Goal: Information Seeking & Learning: Learn about a topic

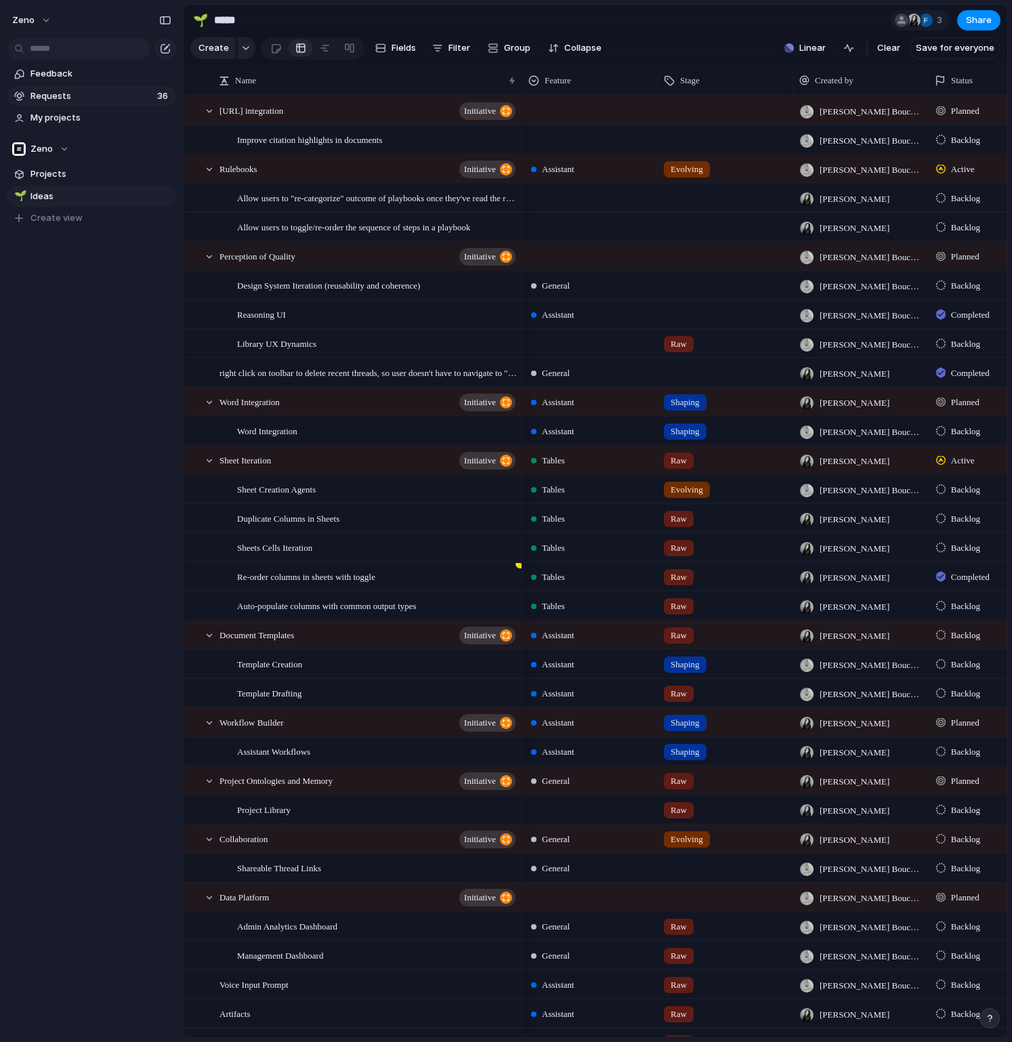
click at [85, 95] on span "Requests" at bounding box center [91, 96] width 123 height 14
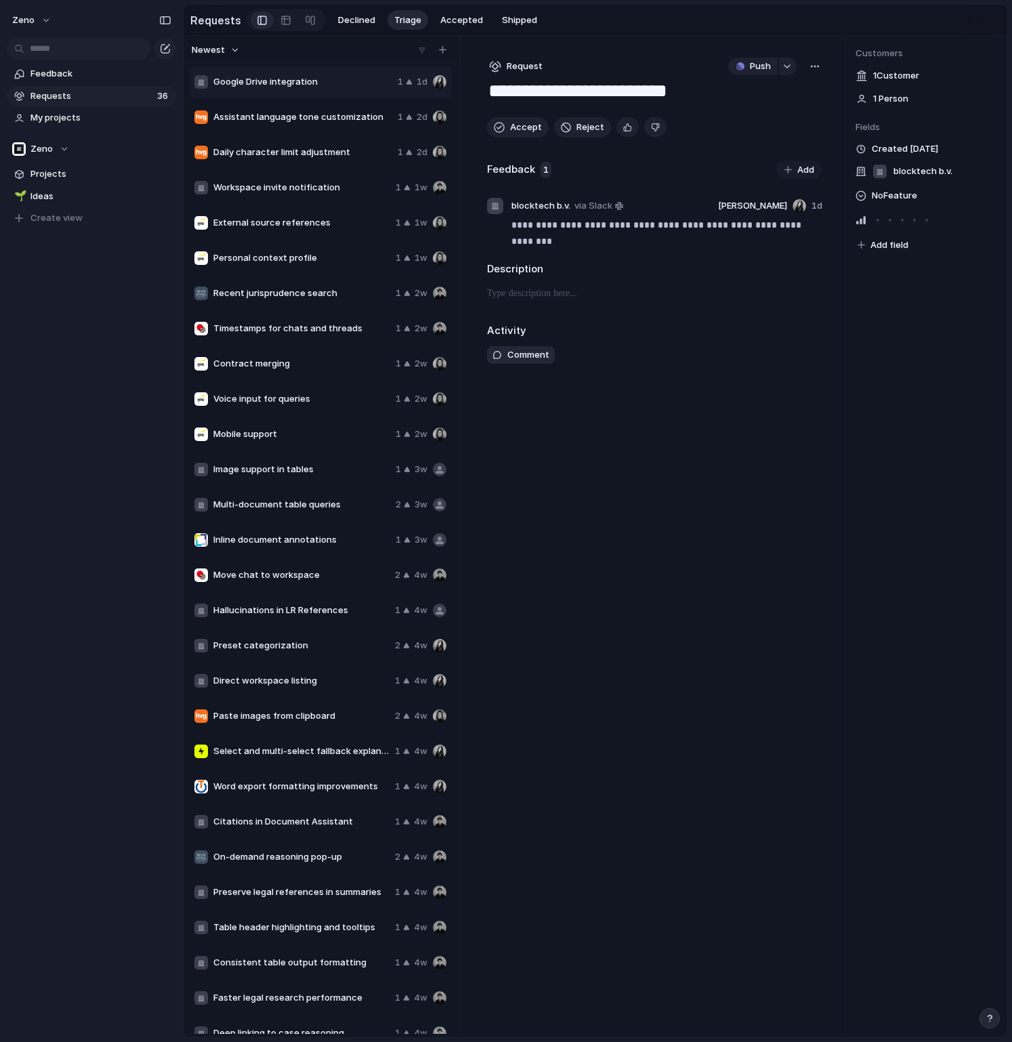
click at [270, 224] on span "External source references" at bounding box center [301, 223] width 177 height 14
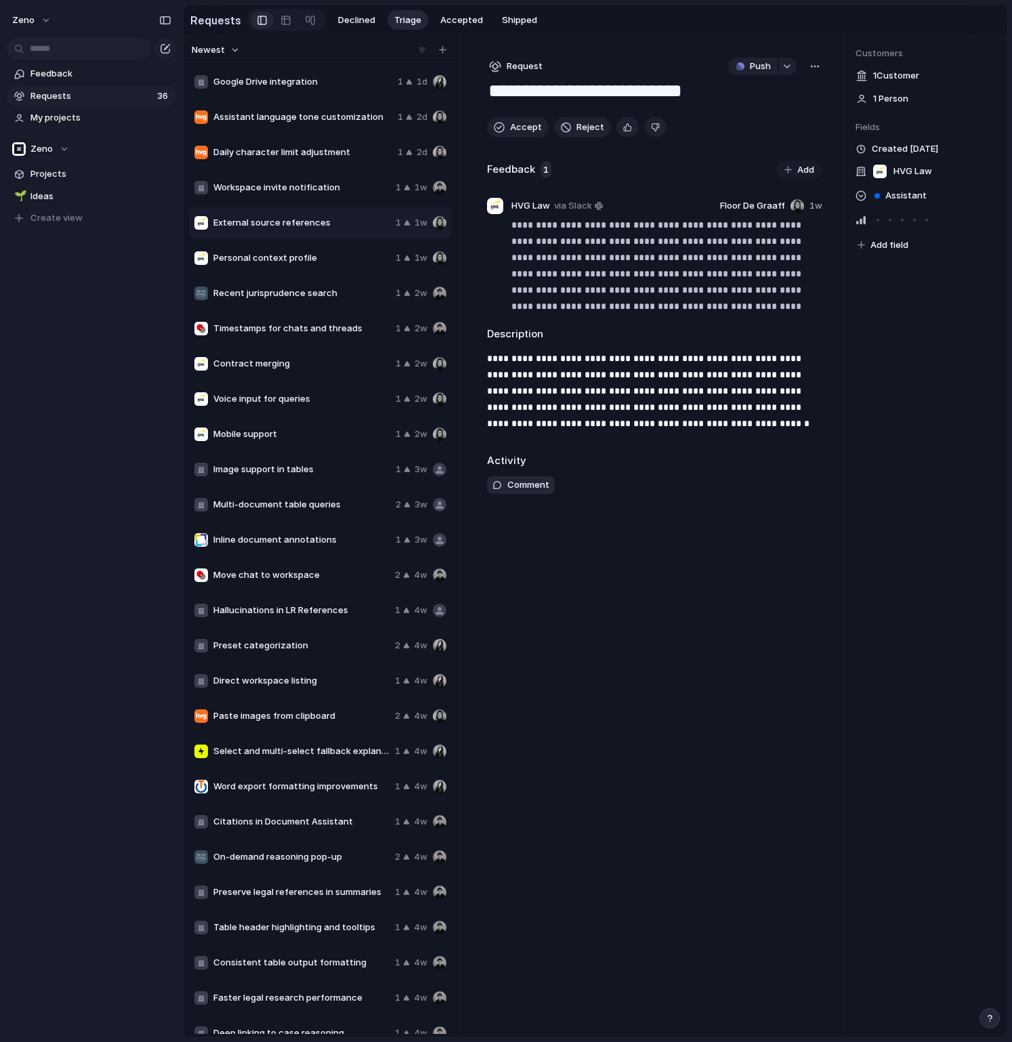
click at [297, 241] on div "Google Drive integration 1 1d Assistant language tone customization 1 2d Daily …" at bounding box center [322, 716] width 266 height 1304
click at [295, 249] on div "Personal context profile 1 1w" at bounding box center [320, 258] width 263 height 33
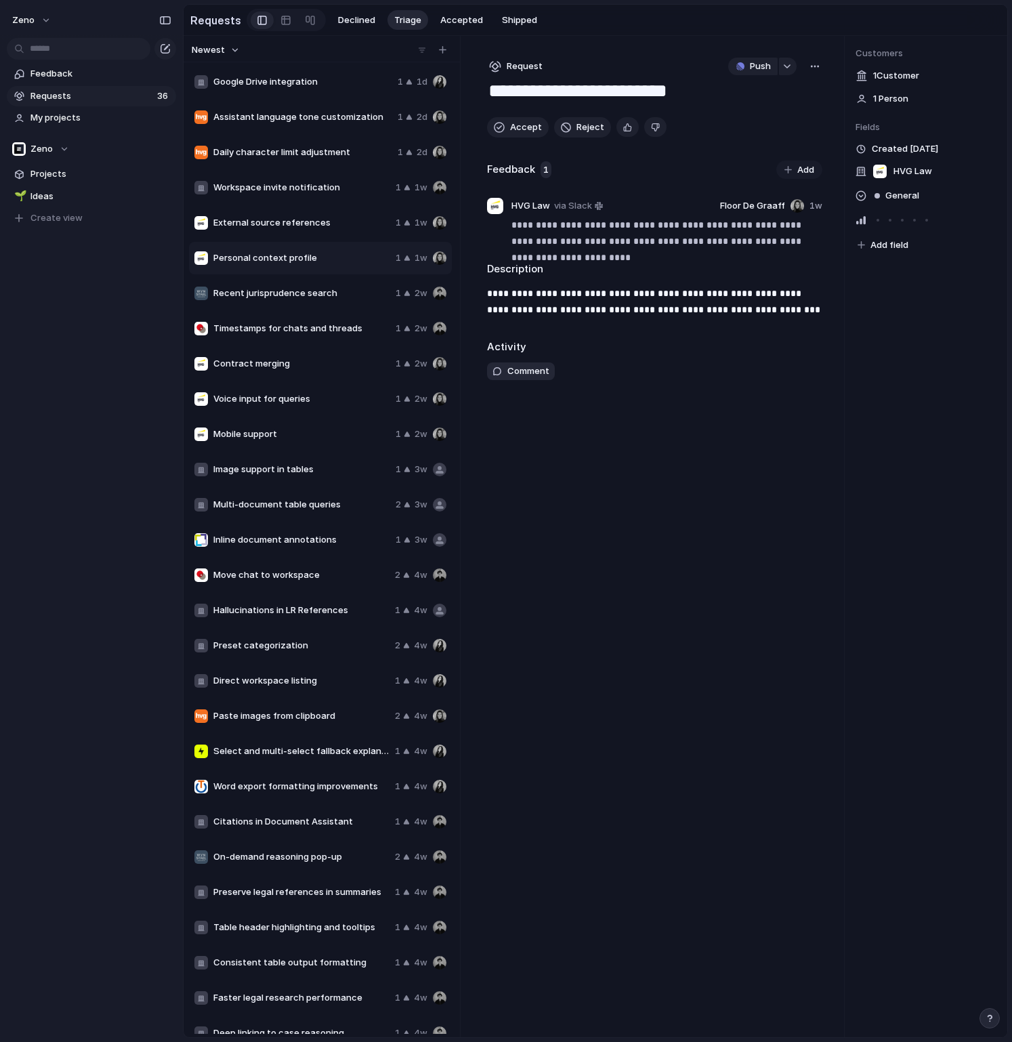
scroll to position [334, 0]
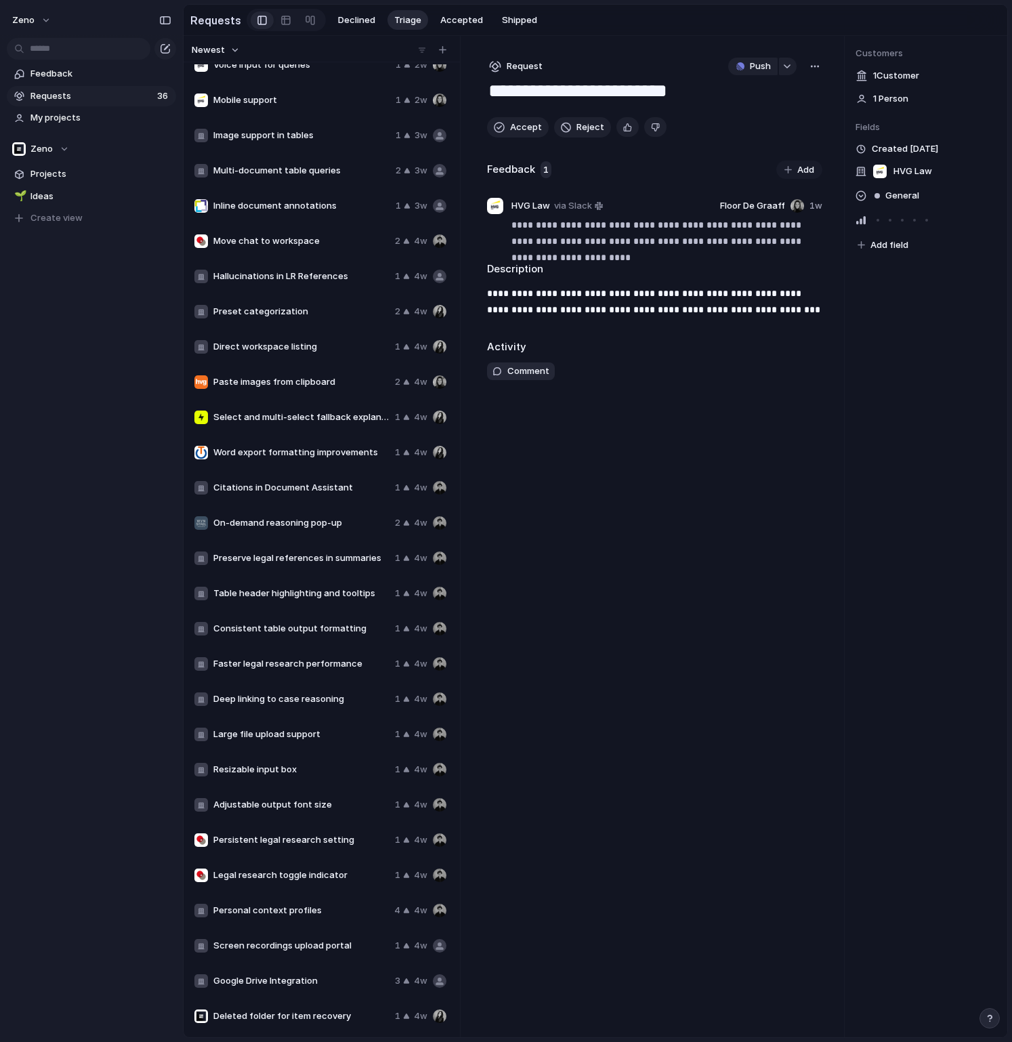
click at [257, 808] on span "Adjustable output font size" at bounding box center [301, 805] width 176 height 14
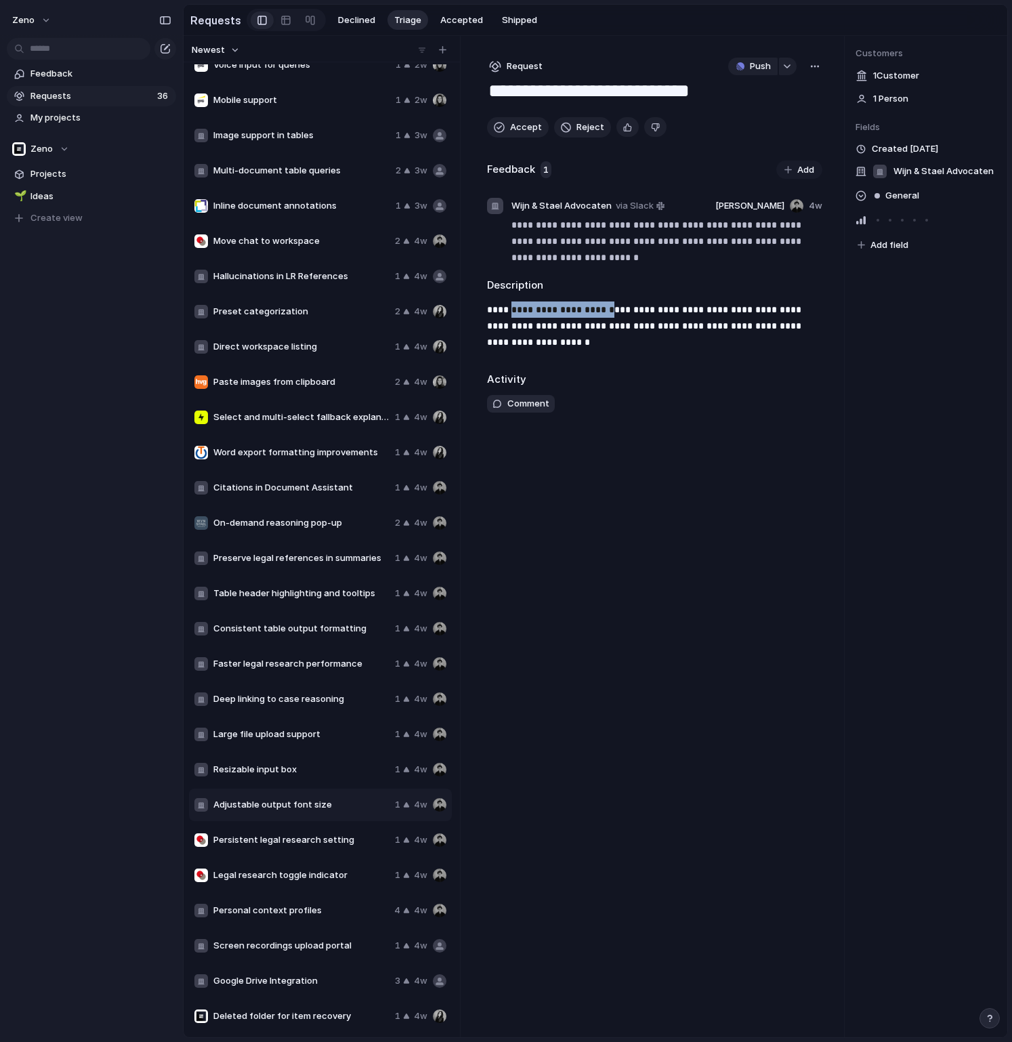
drag, startPoint x: 513, startPoint y: 315, endPoint x: 601, endPoint y: 315, distance: 88.1
click at [601, 315] on p "**********" at bounding box center [654, 325] width 335 height 49
click at [583, 335] on p "**********" at bounding box center [654, 325] width 335 height 49
click at [264, 848] on div "Persistent legal research setting 1 4w" at bounding box center [320, 840] width 263 height 33
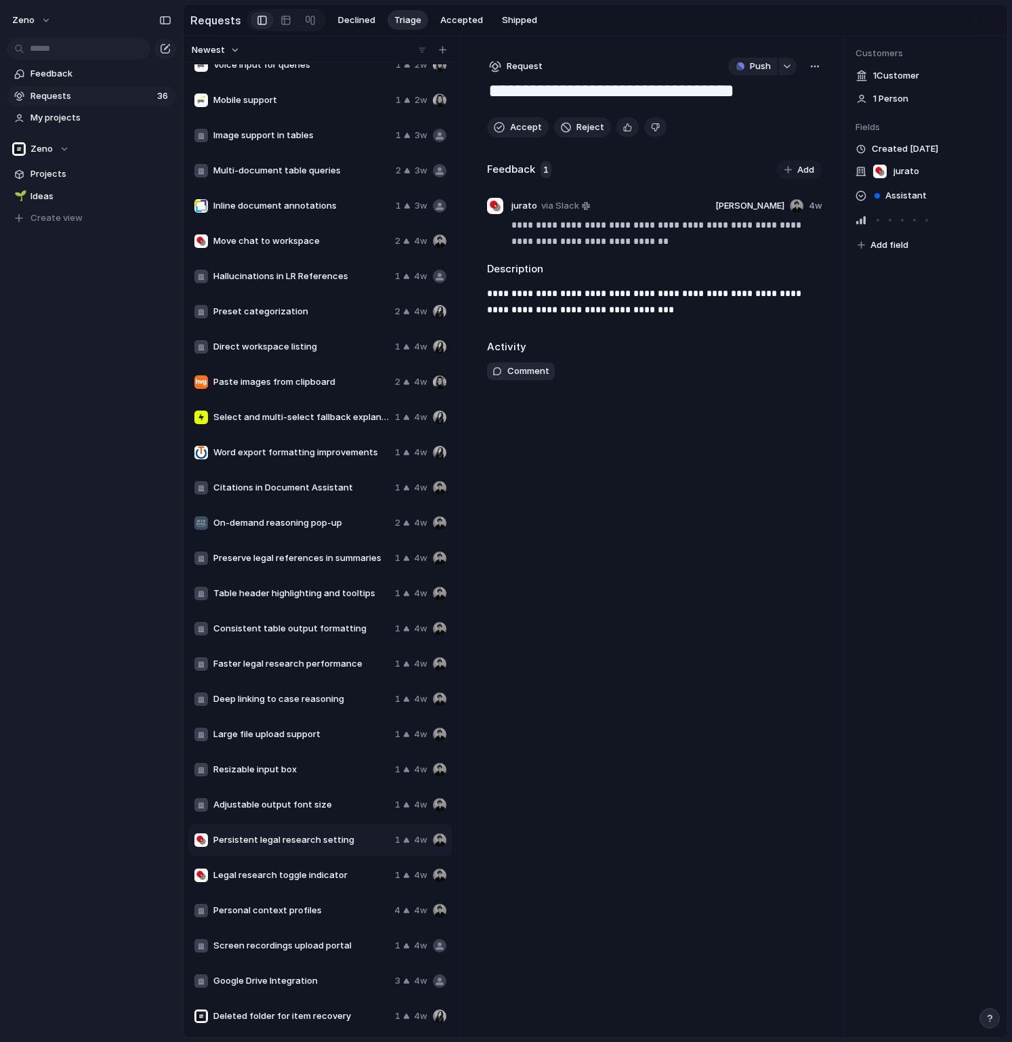
click at [262, 879] on span "Legal research toggle indicator" at bounding box center [301, 876] width 176 height 14
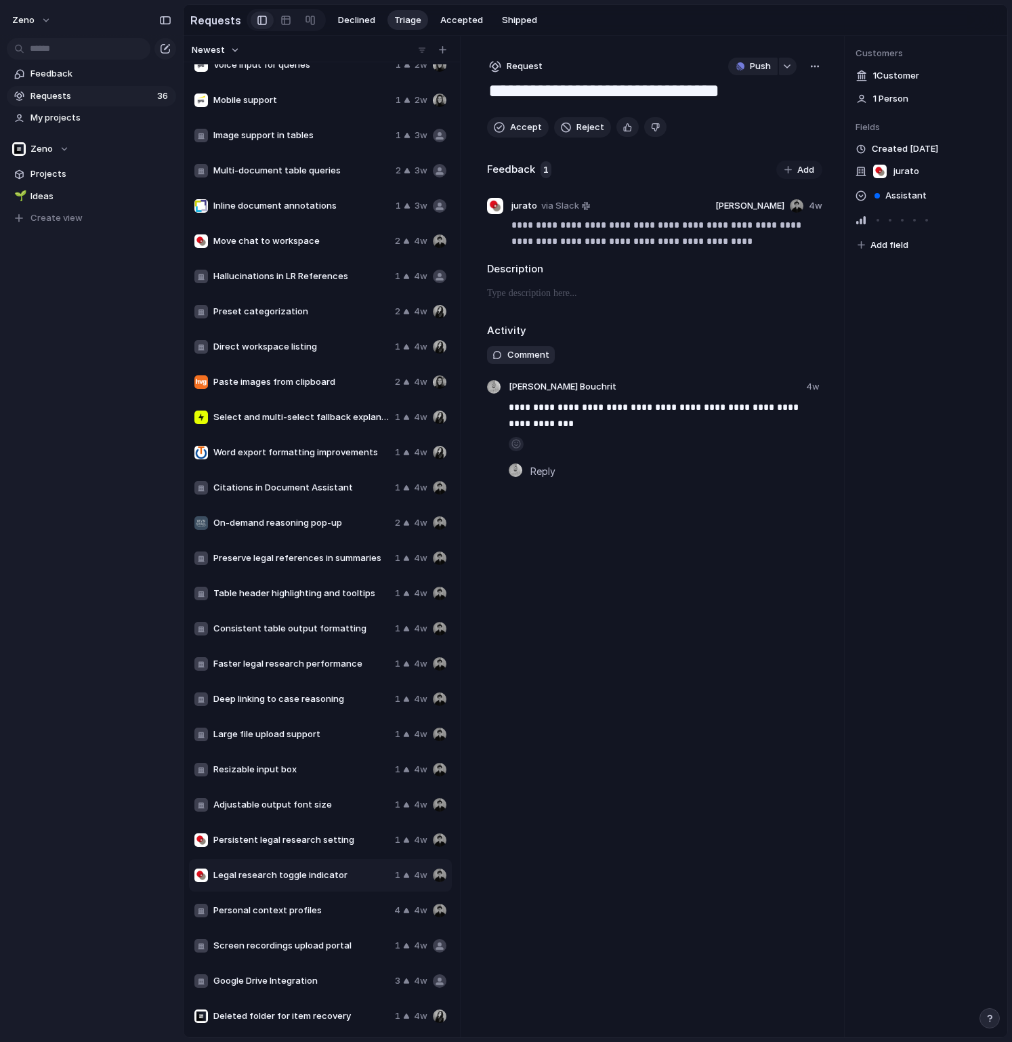
click at [259, 977] on span "Google Drive Integration" at bounding box center [301, 981] width 176 height 14
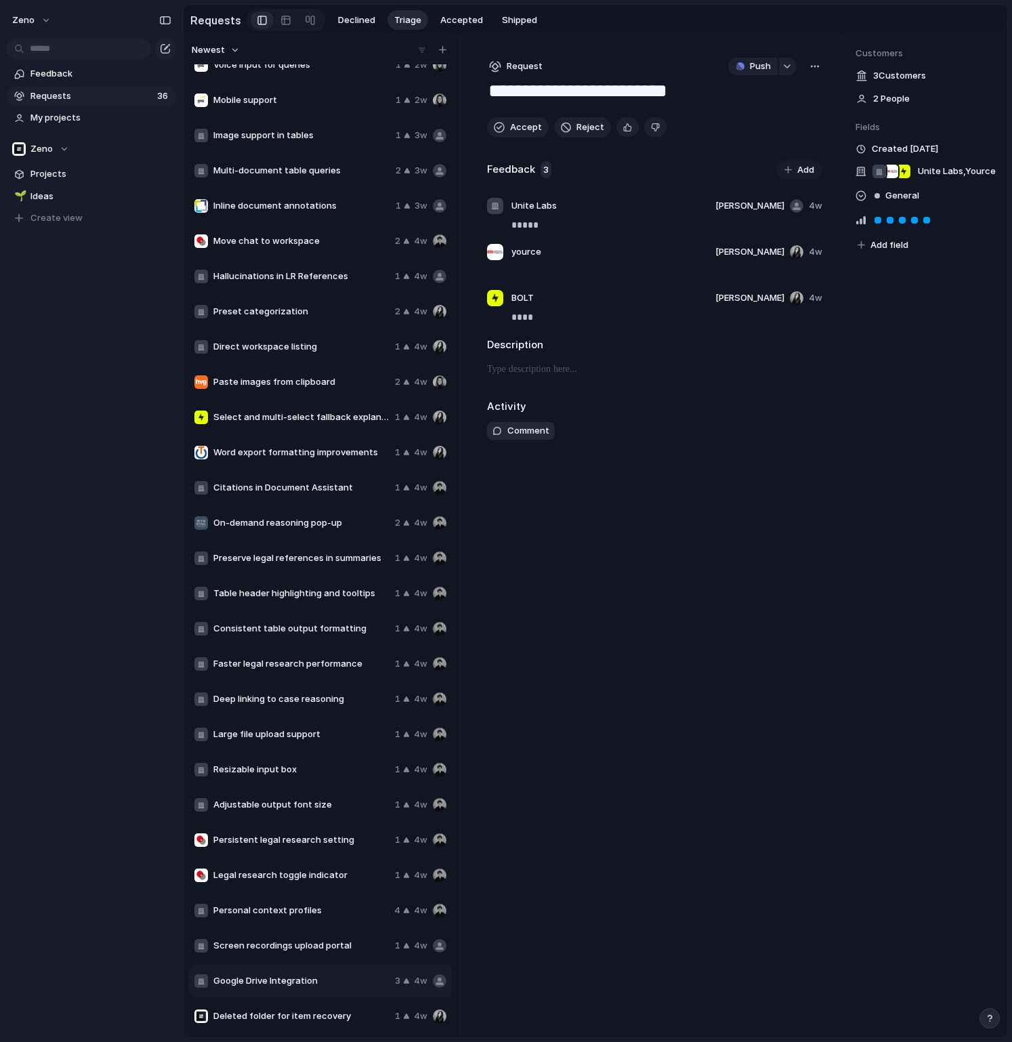
click at [253, 1024] on div "Deleted folder for item recovery 1 4w" at bounding box center [320, 1016] width 263 height 33
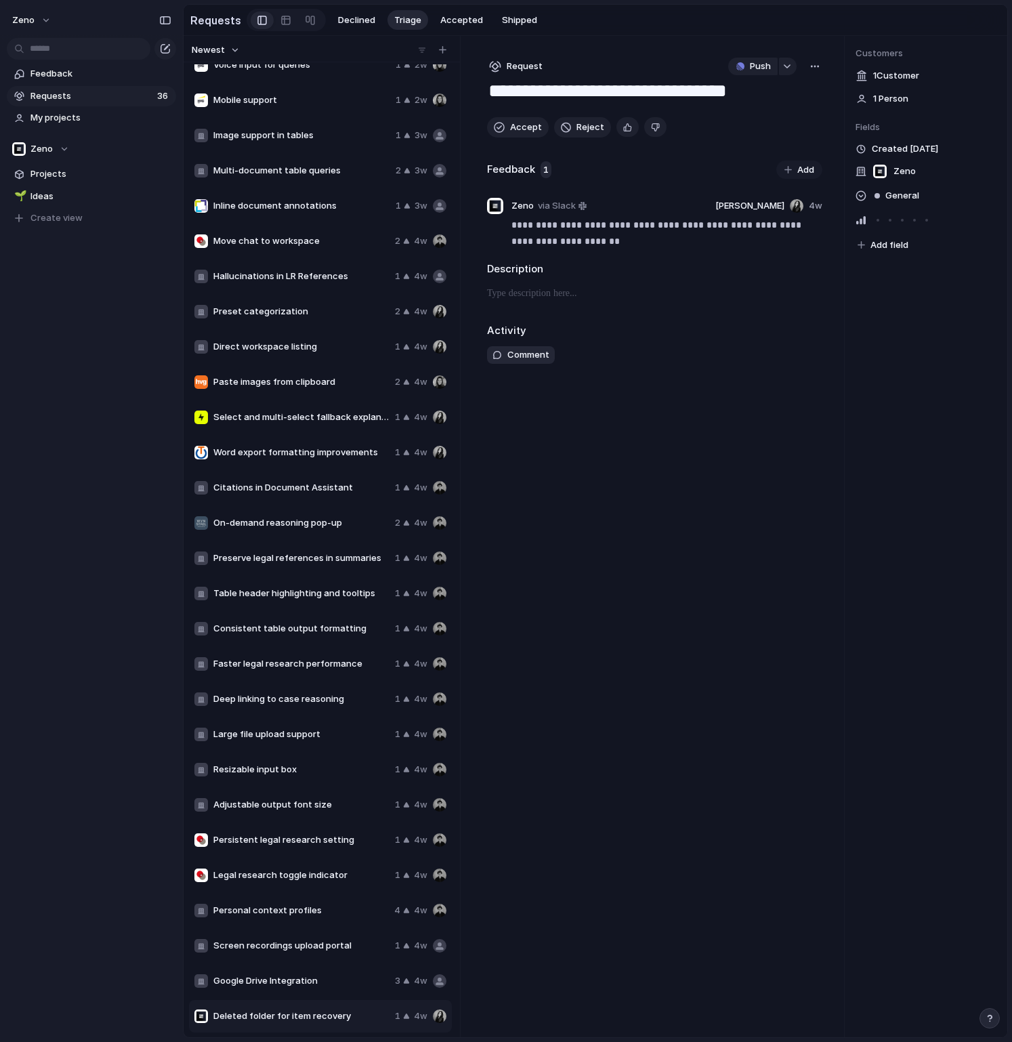
click at [112, 613] on div "Zeno Feedback Requests 36 My projects Zeno Projects 🌱 Ideas To pick up a dragga…" at bounding box center [91, 521] width 183 height 1042
click at [274, 741] on span "Large file upload support" at bounding box center [301, 735] width 176 height 14
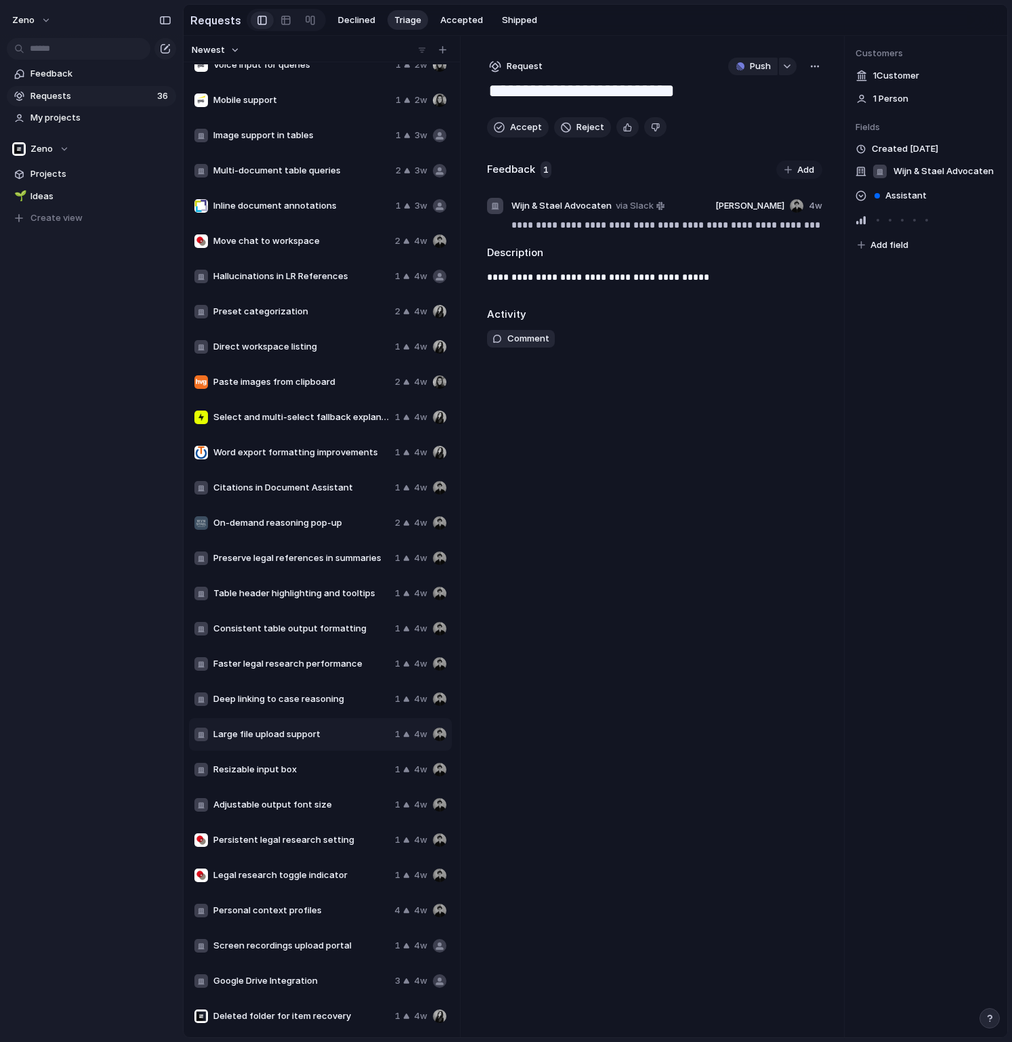
click at [260, 675] on div "Faster legal research performance 1 4w" at bounding box center [320, 664] width 263 height 33
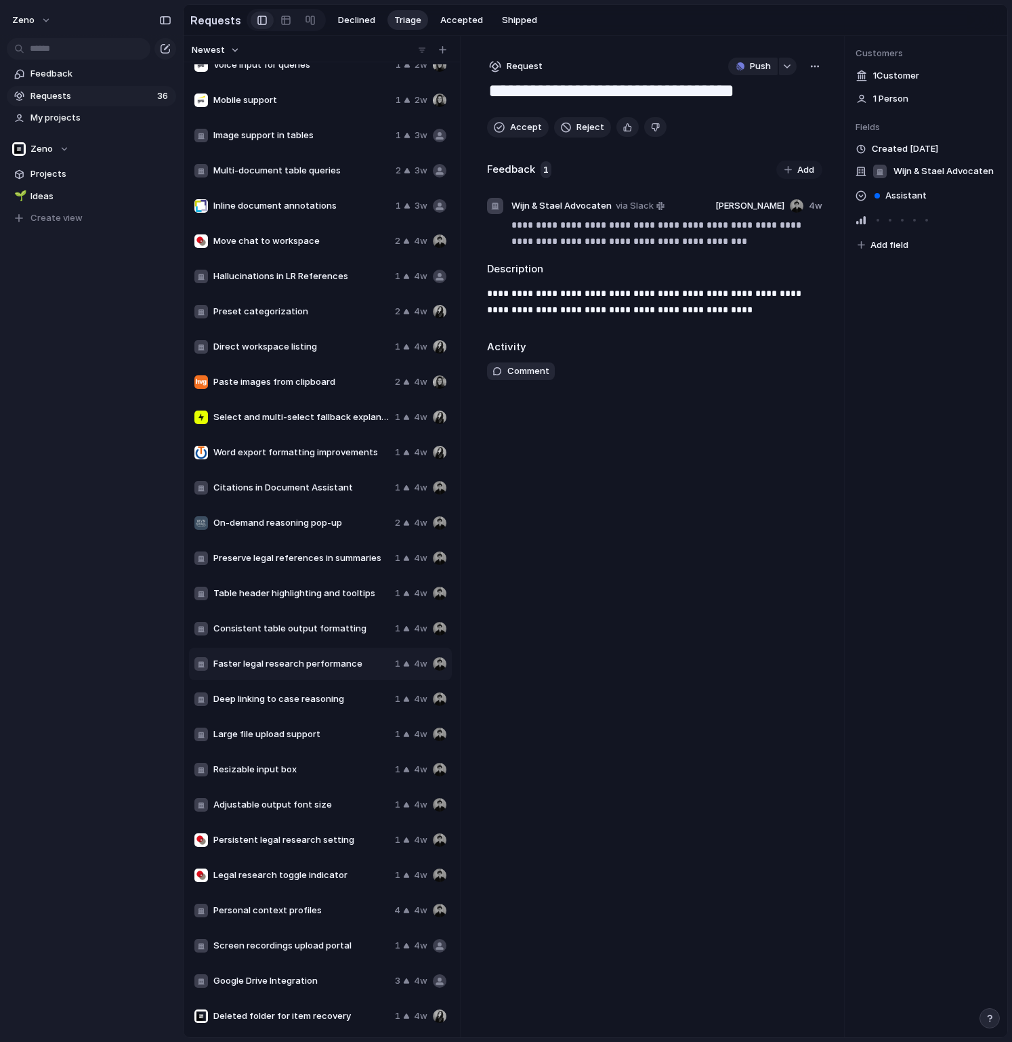
click at [262, 625] on span "Consistent table output formatting" at bounding box center [301, 629] width 176 height 14
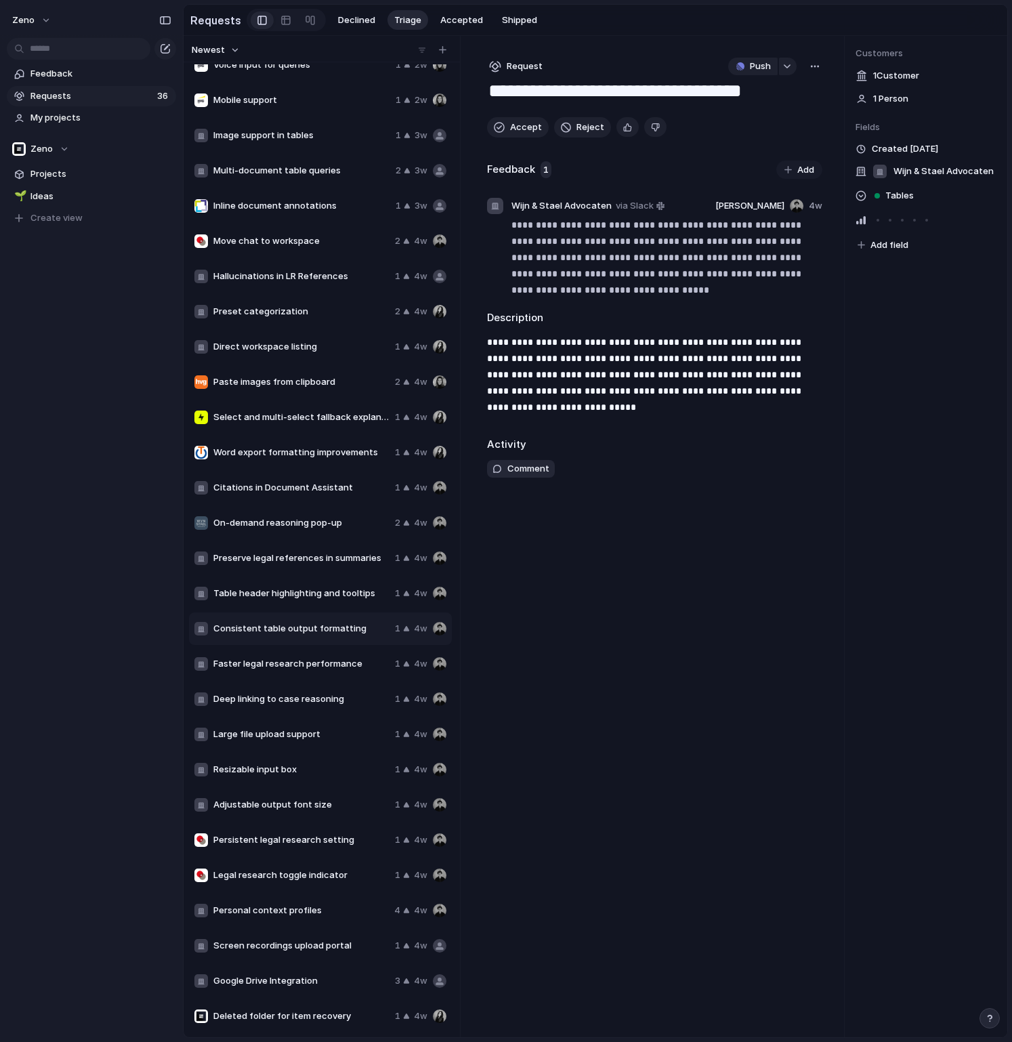
click at [266, 590] on span "Table header highlighting and tooltips" at bounding box center [301, 594] width 176 height 14
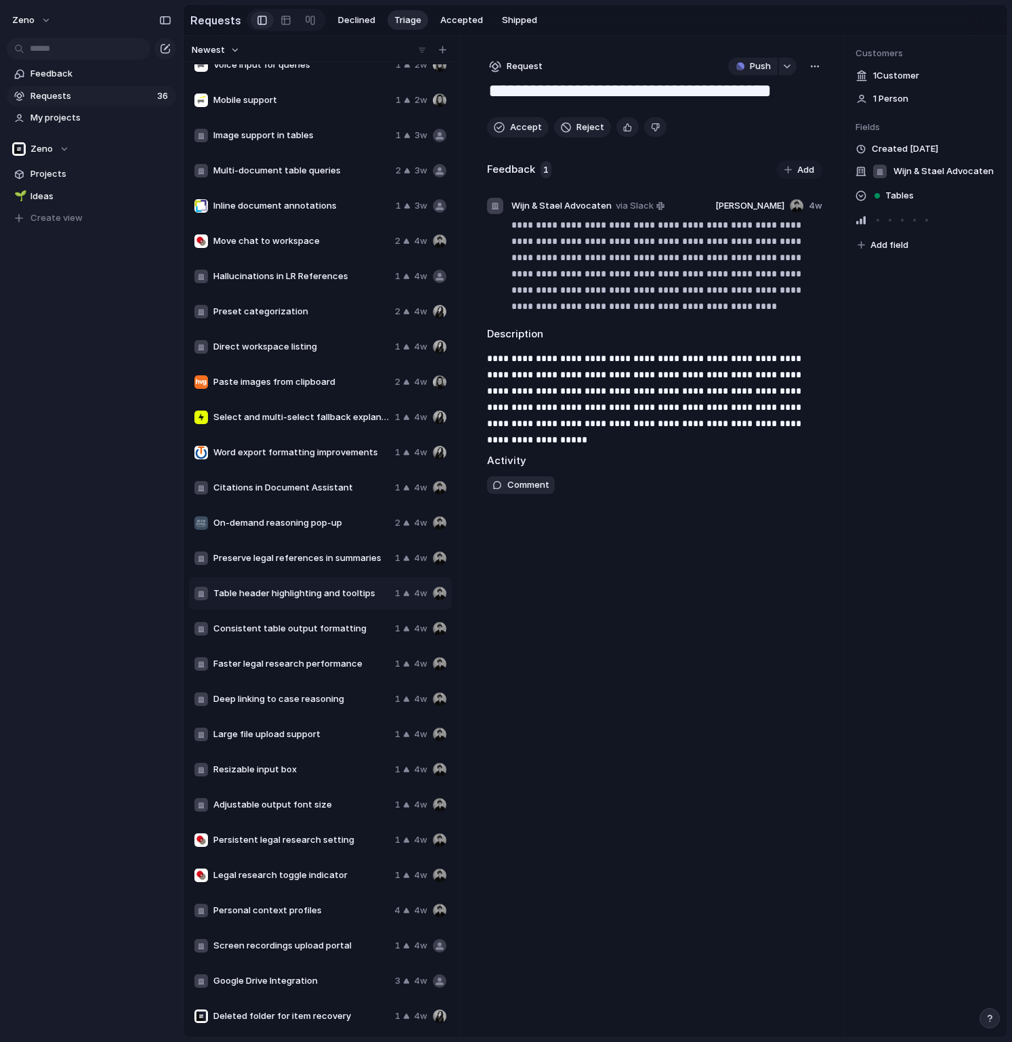
click at [247, 558] on span "Preserve legal references in summaries" at bounding box center [301, 559] width 176 height 14
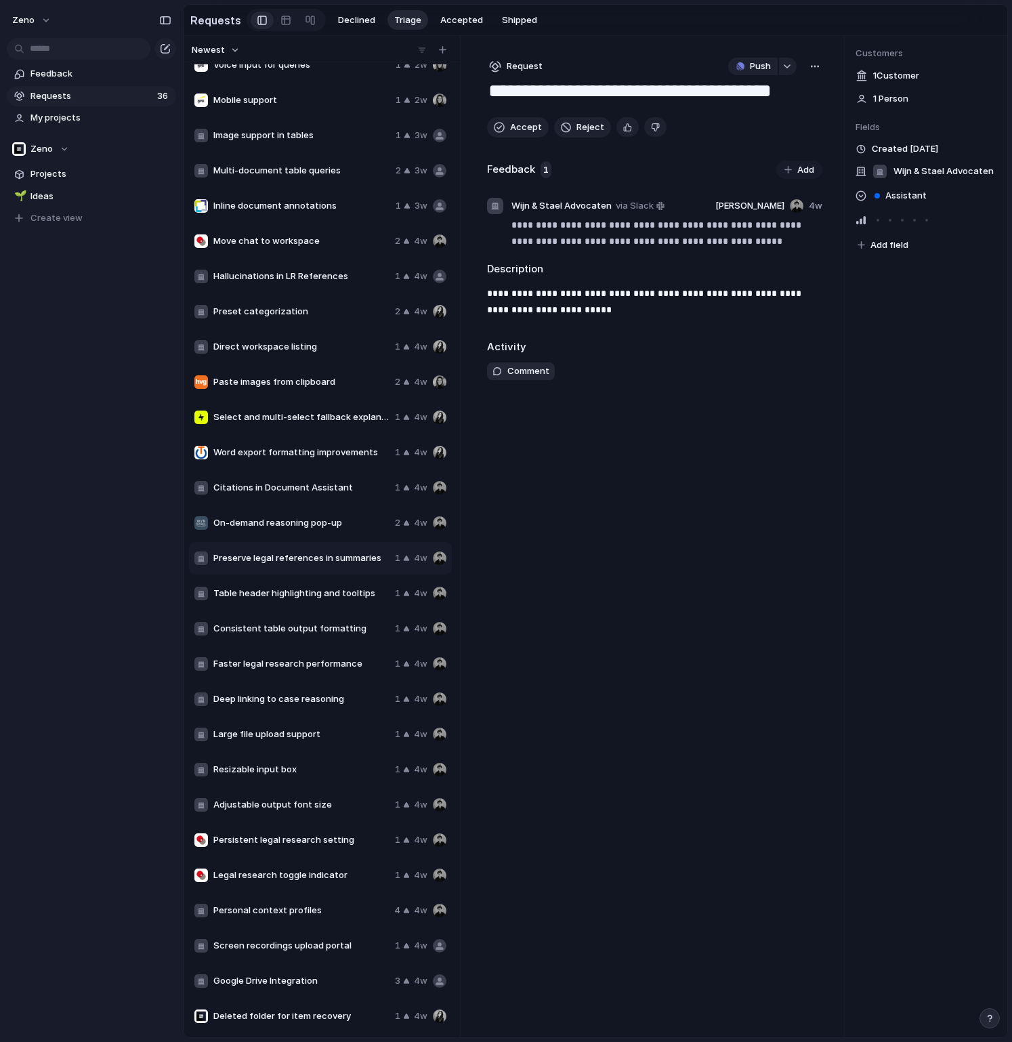
click at [314, 493] on span "Citations in Document Assistant" at bounding box center [301, 488] width 176 height 14
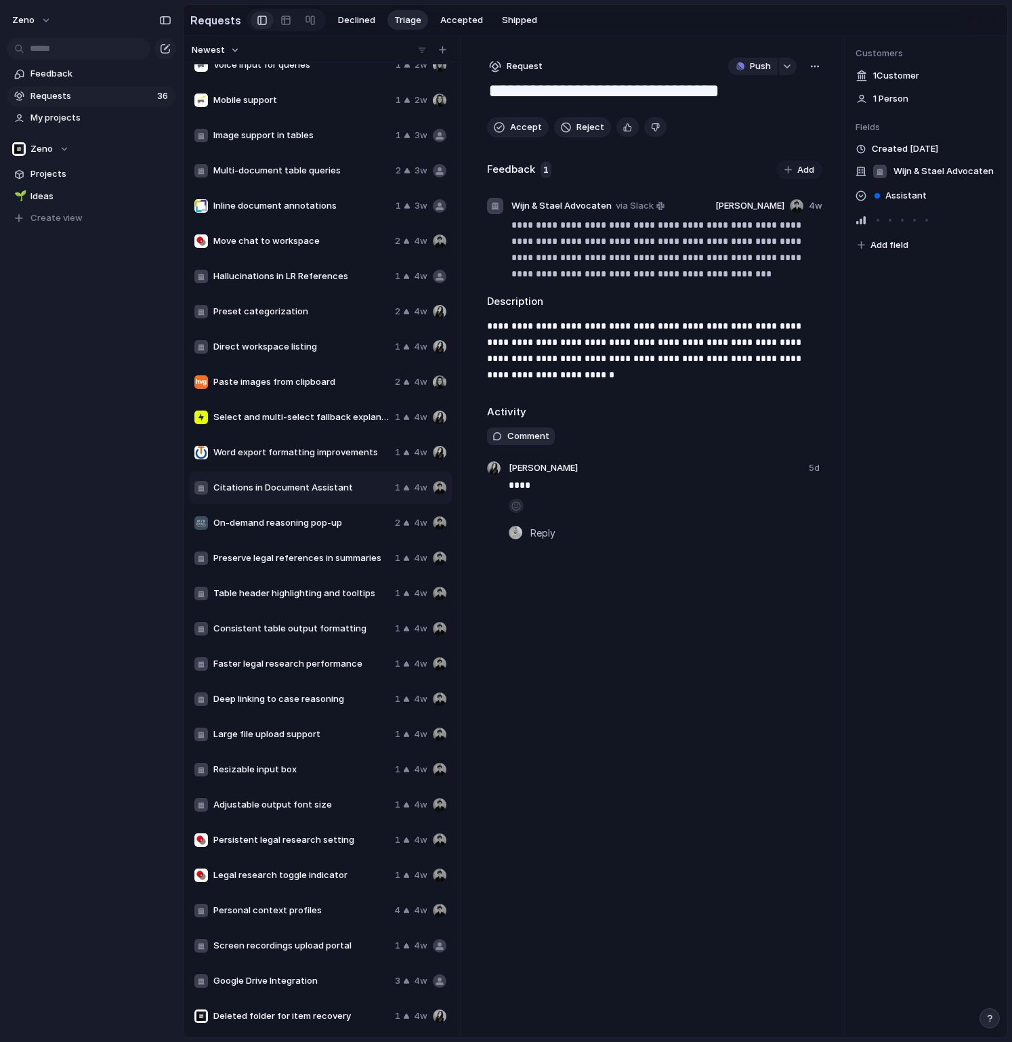
click at [293, 314] on span "Preset categorization" at bounding box center [301, 312] width 176 height 14
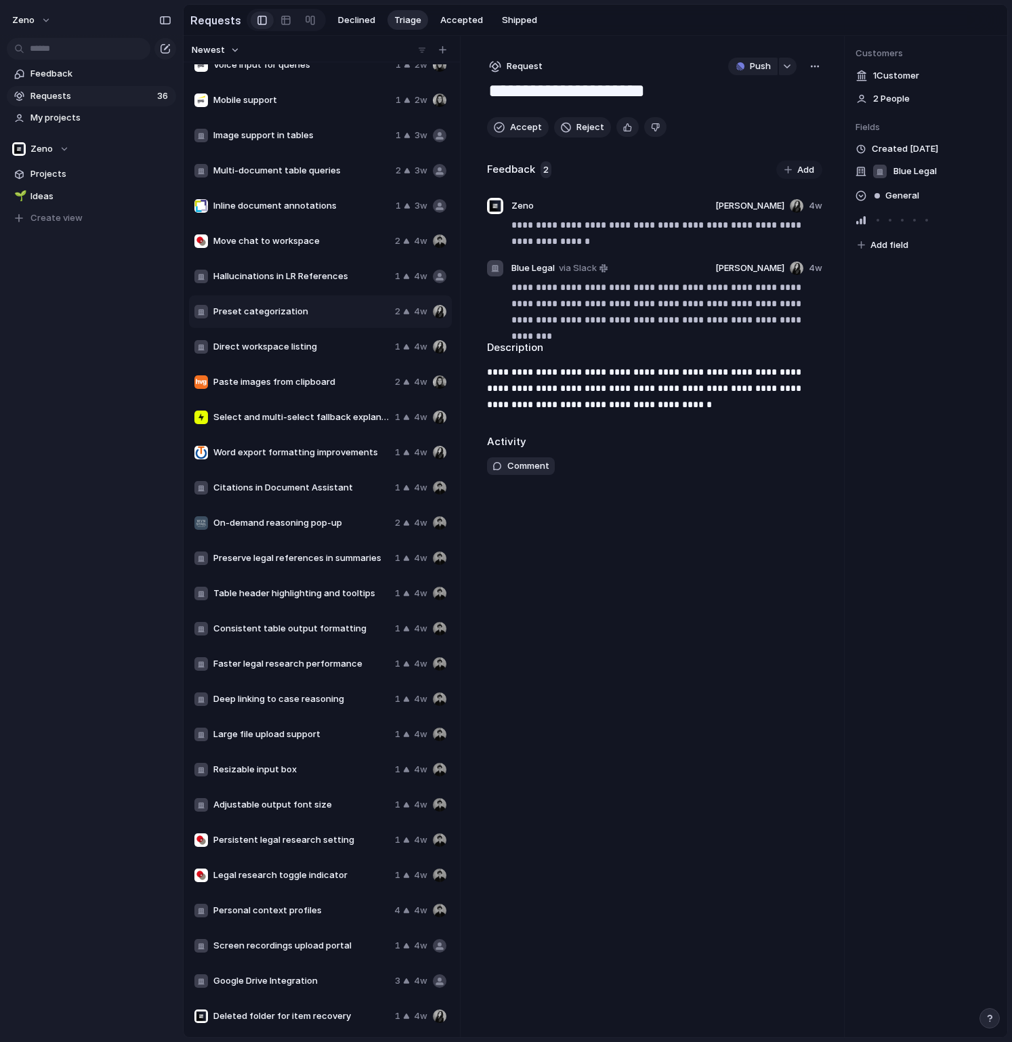
click at [275, 393] on div "Paste images from clipboard 2 4w" at bounding box center [320, 382] width 263 height 33
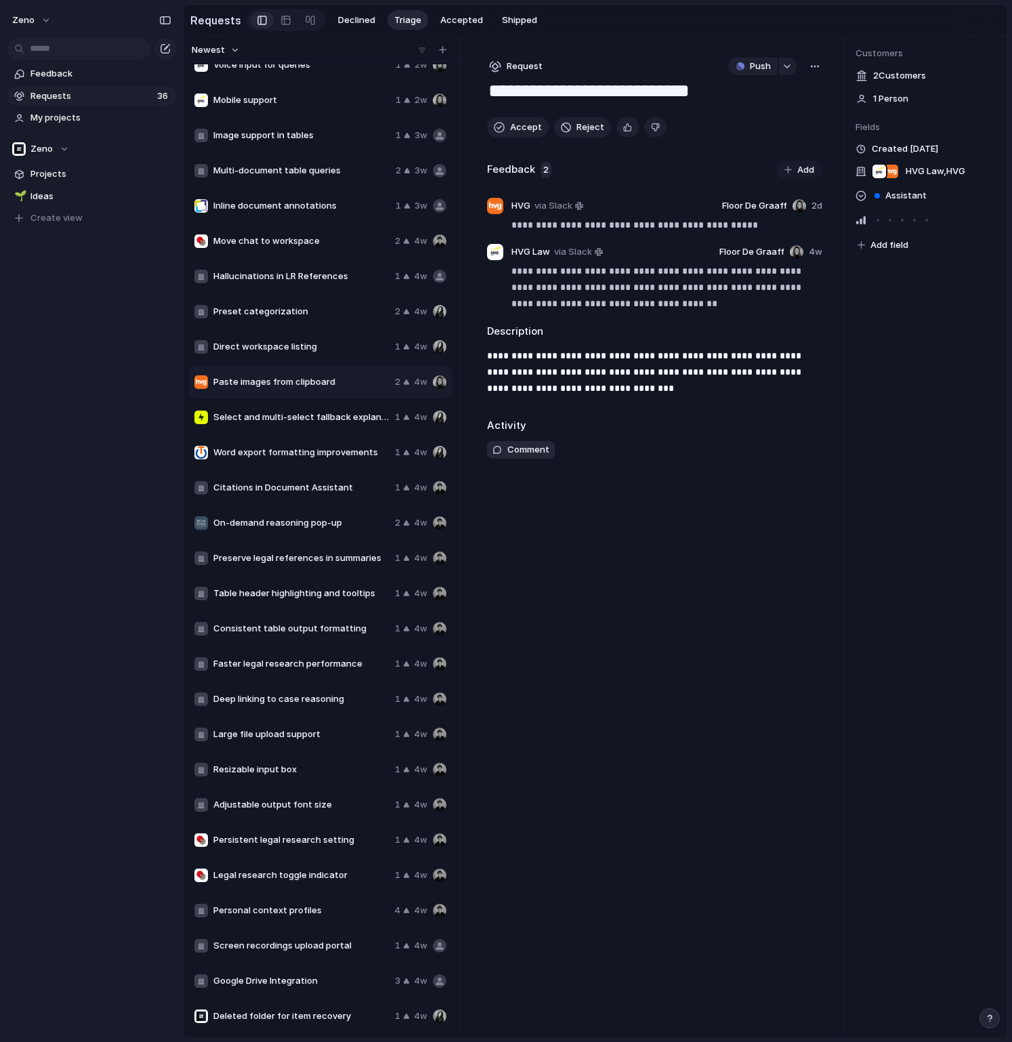
click at [267, 426] on div "Select and multi-select fallback explanation 1 4w" at bounding box center [320, 417] width 263 height 33
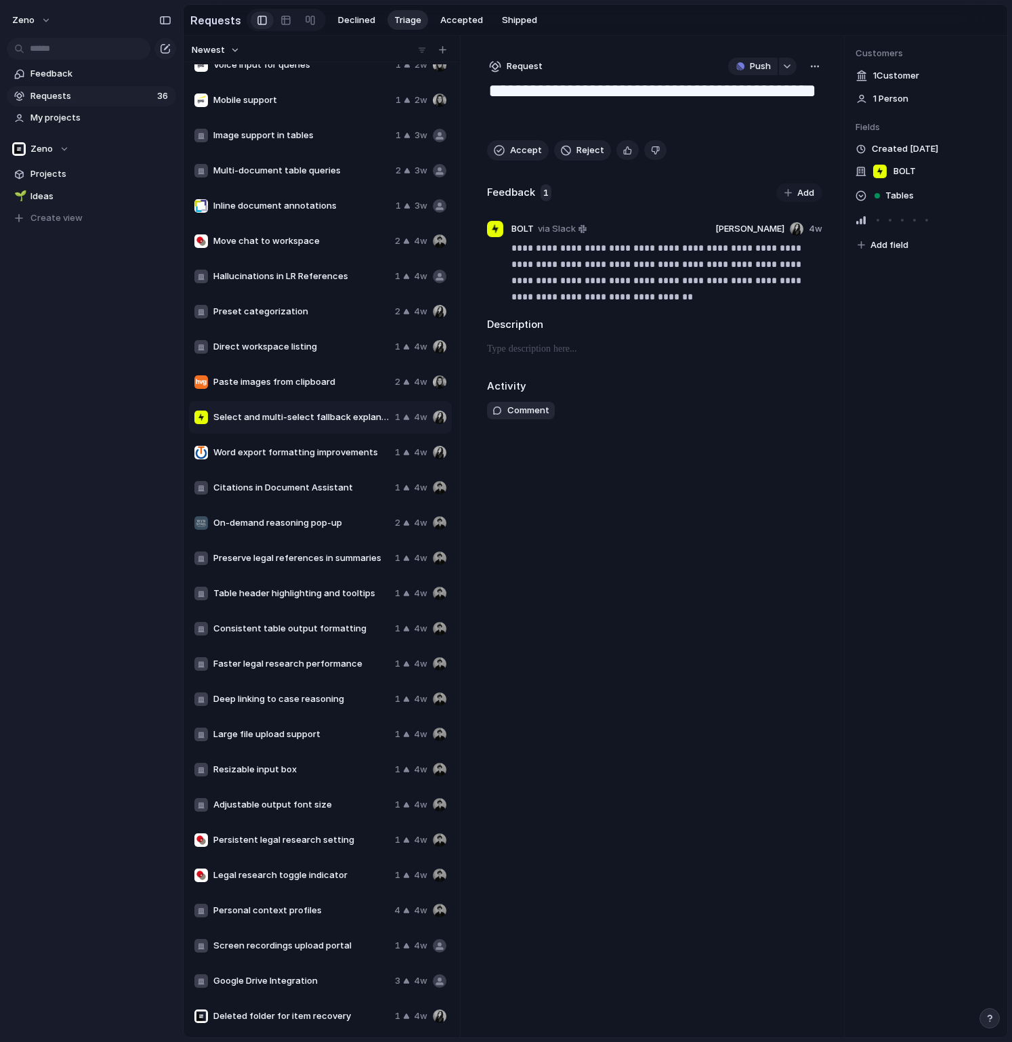
click at [259, 356] on div "Direct workspace listing 1 4w" at bounding box center [320, 347] width 263 height 33
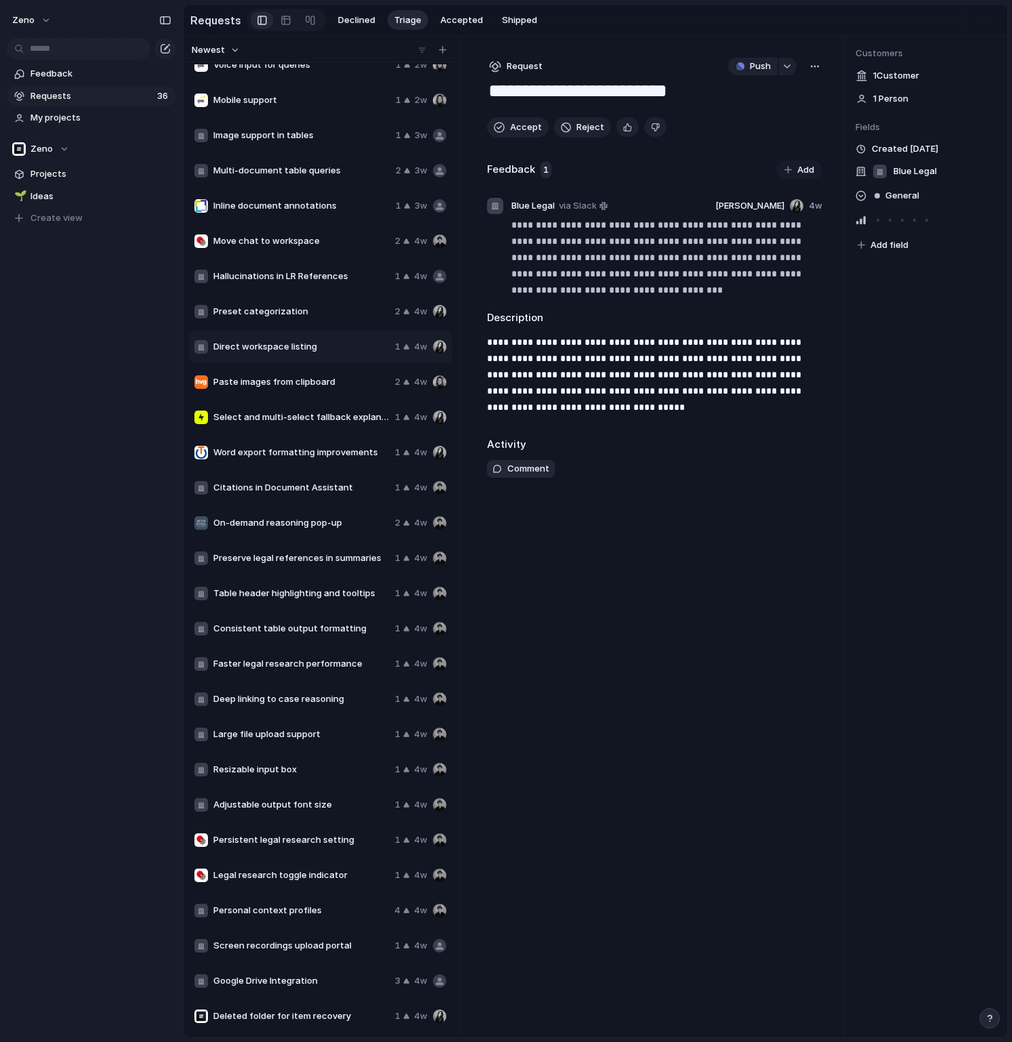
click at [262, 323] on div "Preset categorization 2 4w" at bounding box center [320, 311] width 263 height 33
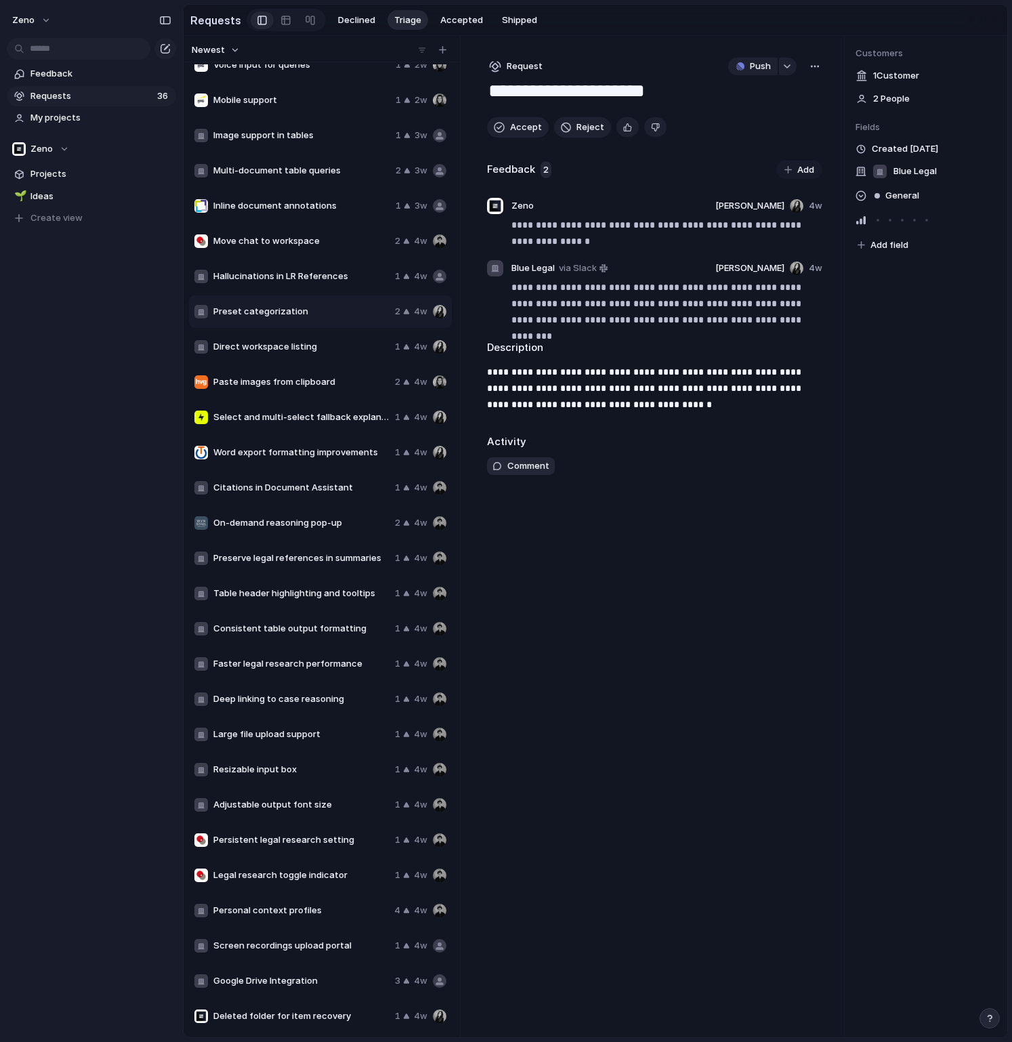
click at [266, 289] on div "Hallucinations in LR References 1 4w" at bounding box center [320, 276] width 263 height 33
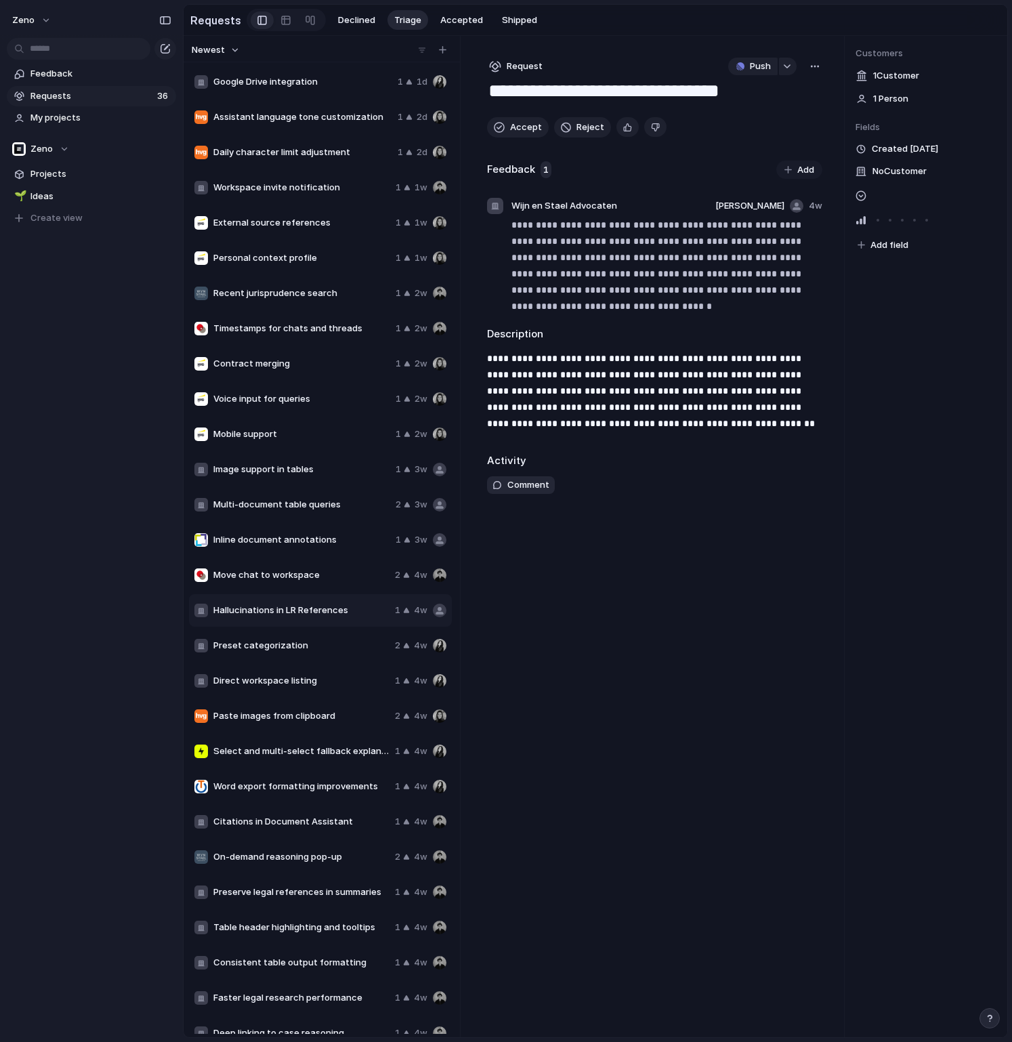
click at [277, 256] on span "Personal context profile" at bounding box center [301, 258] width 177 height 14
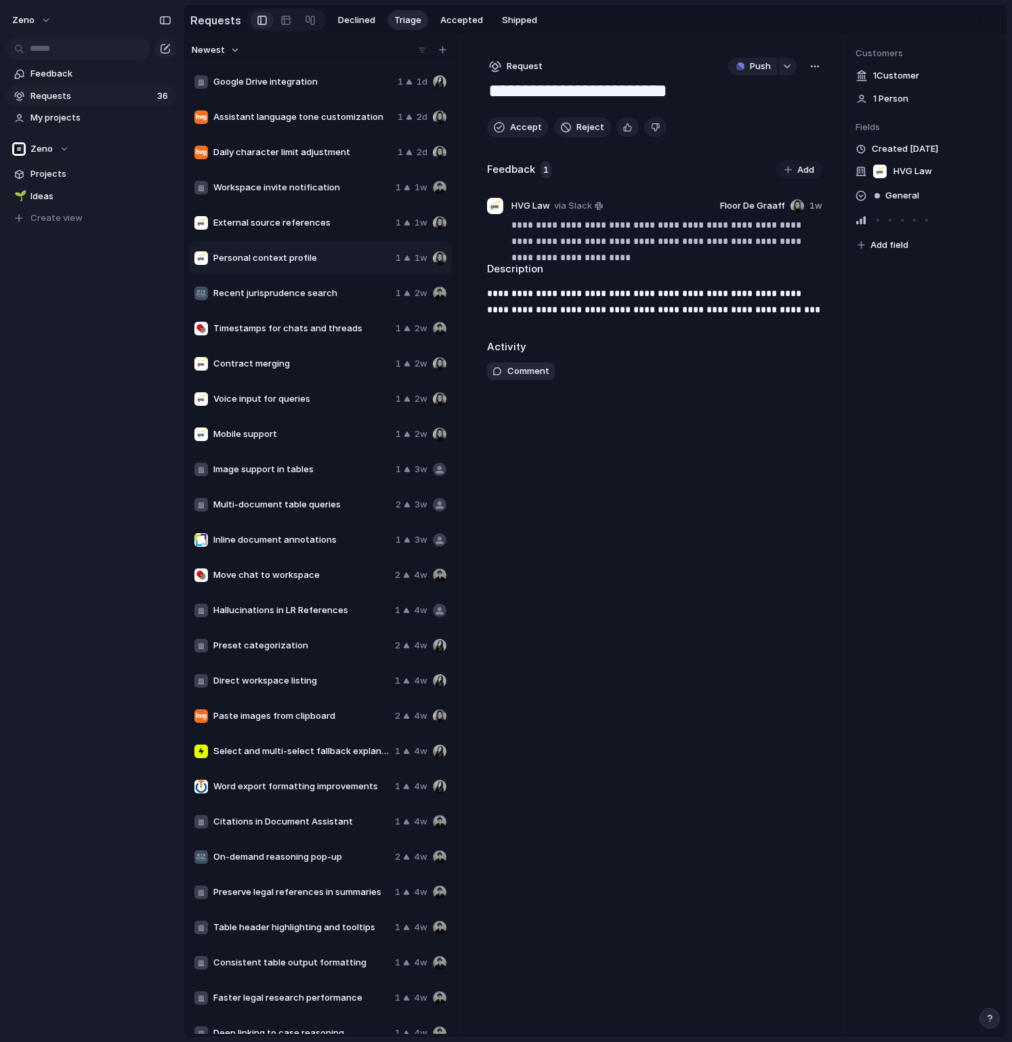
click at [278, 150] on span "Daily character limit adjustment" at bounding box center [302, 153] width 179 height 14
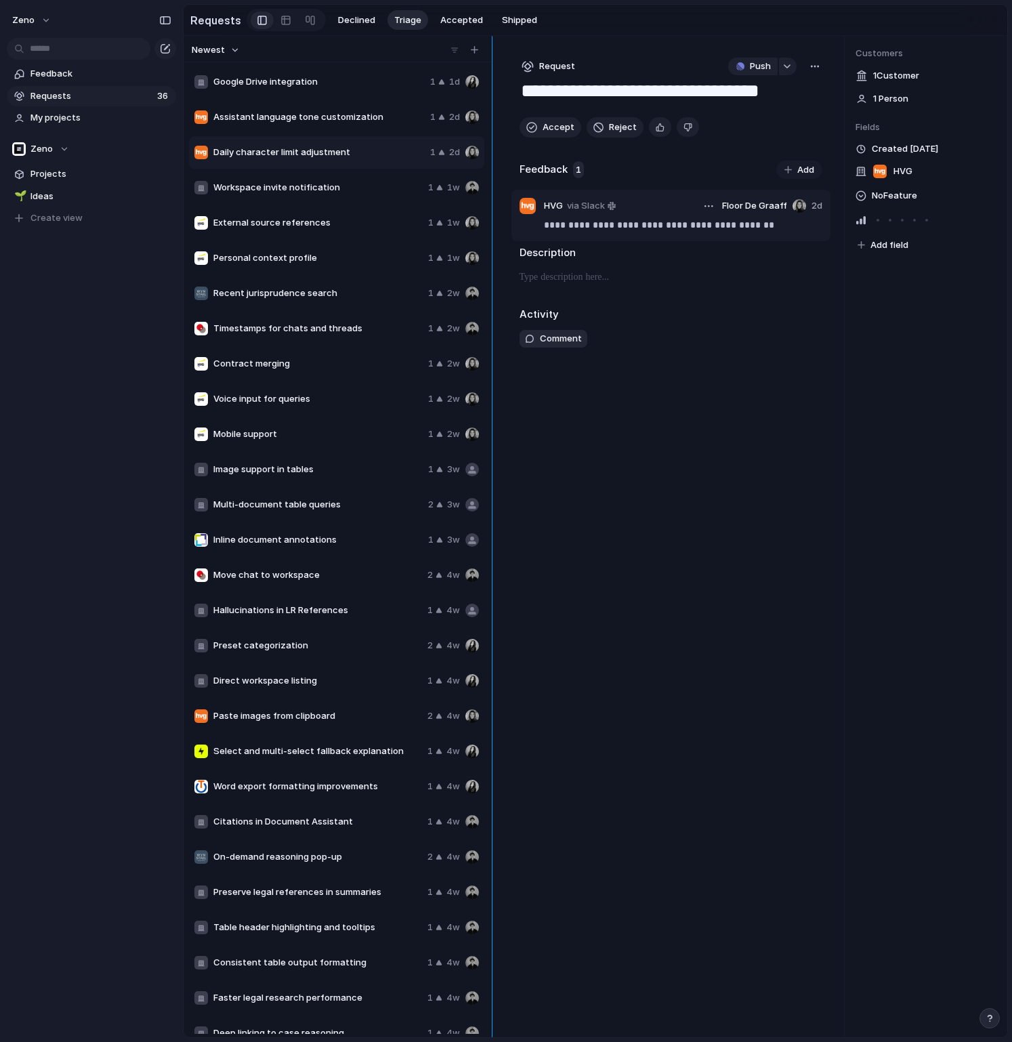
drag, startPoint x: 459, startPoint y: 200, endPoint x: 768, endPoint y: 194, distance: 309.0
click at [768, 194] on div "Newest Google Drive integration 1 1d Assistant language tone customization 1 2d…" at bounding box center [596, 536] width 824 height 1001
click at [284, 79] on span "Google Drive integration" at bounding box center [318, 82] width 211 height 14
type textarea "**********"
